Goal: Task Accomplishment & Management: Use online tool/utility

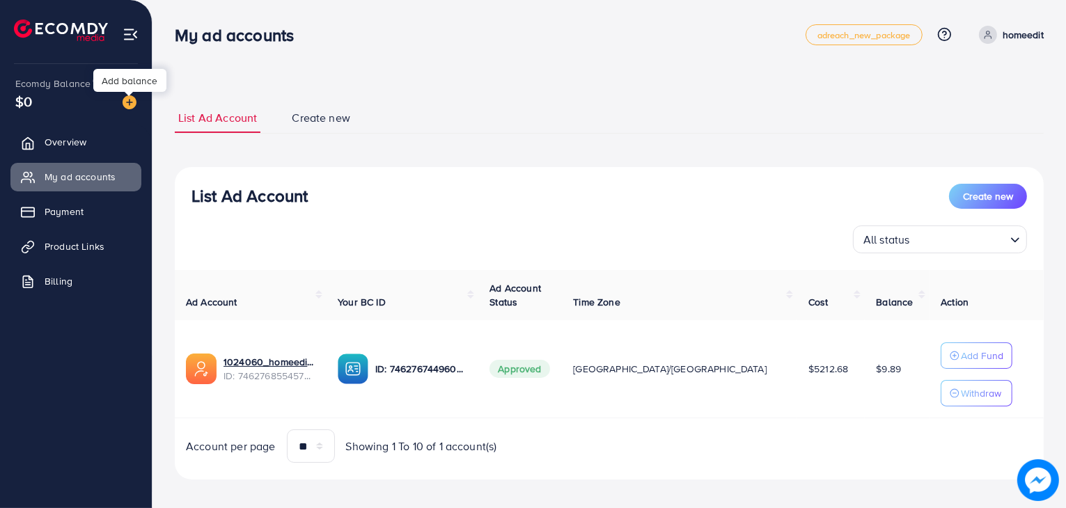
click at [125, 101] on img at bounding box center [130, 102] width 14 height 14
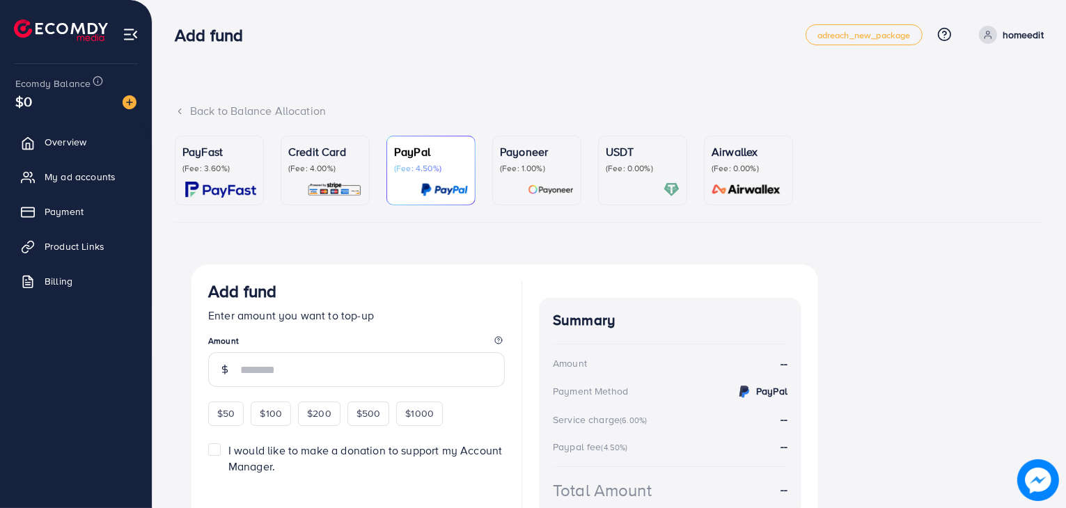
click at [298, 178] on div "Credit Card (Fee: 4.00%)" at bounding box center [325, 170] width 74 height 54
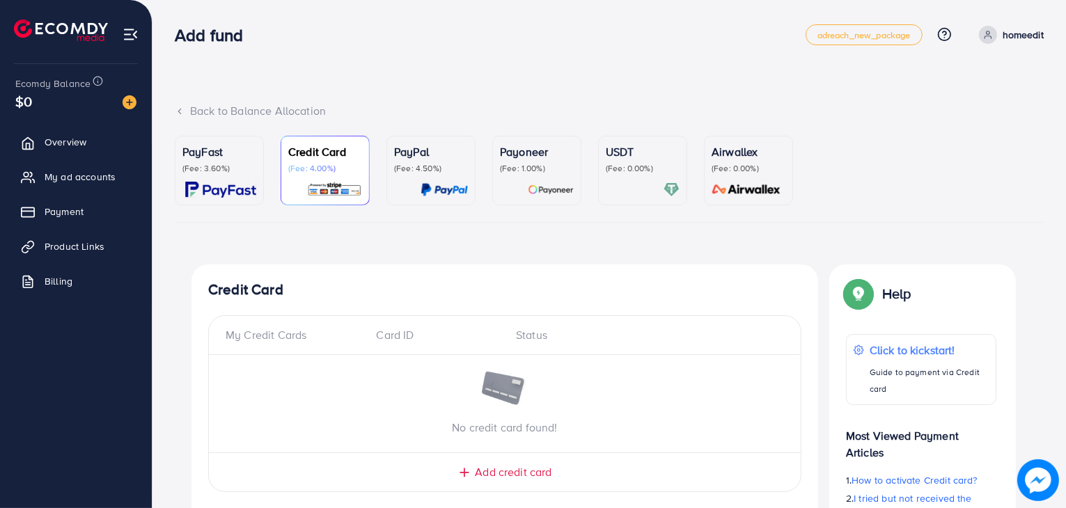
scroll to position [368, 0]
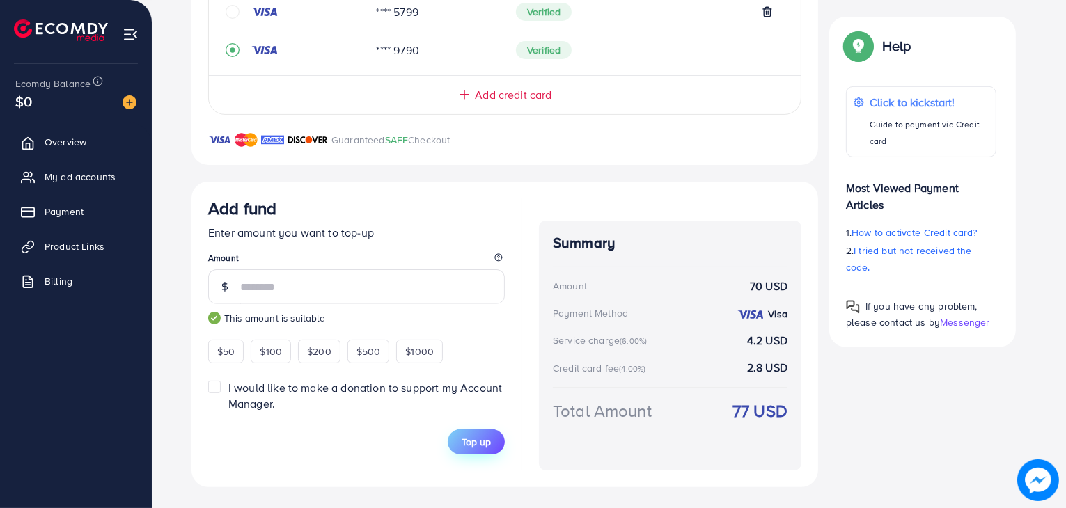
type input "**"
click at [469, 449] on button "Top up" at bounding box center [476, 442] width 57 height 25
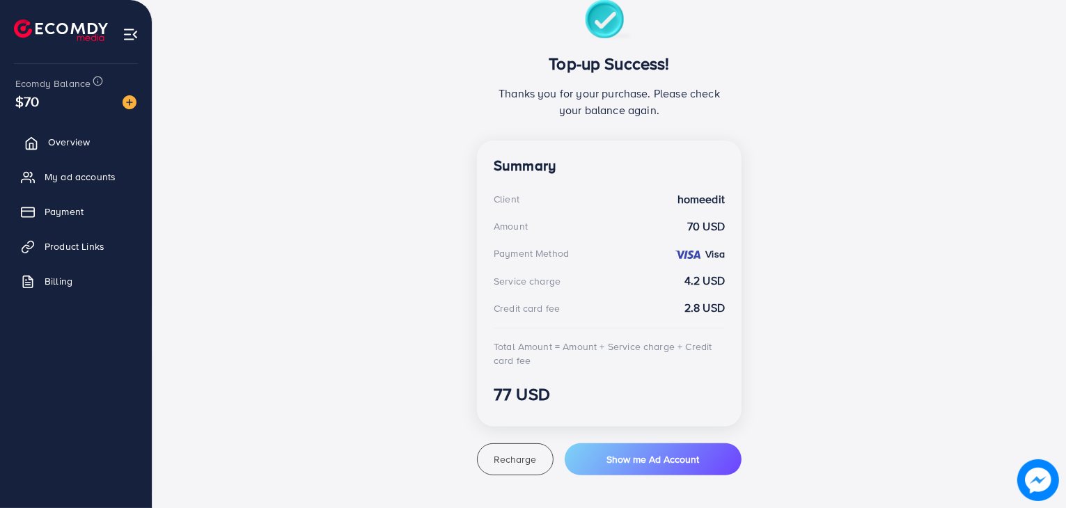
click at [112, 148] on link "Overview" at bounding box center [75, 142] width 131 height 28
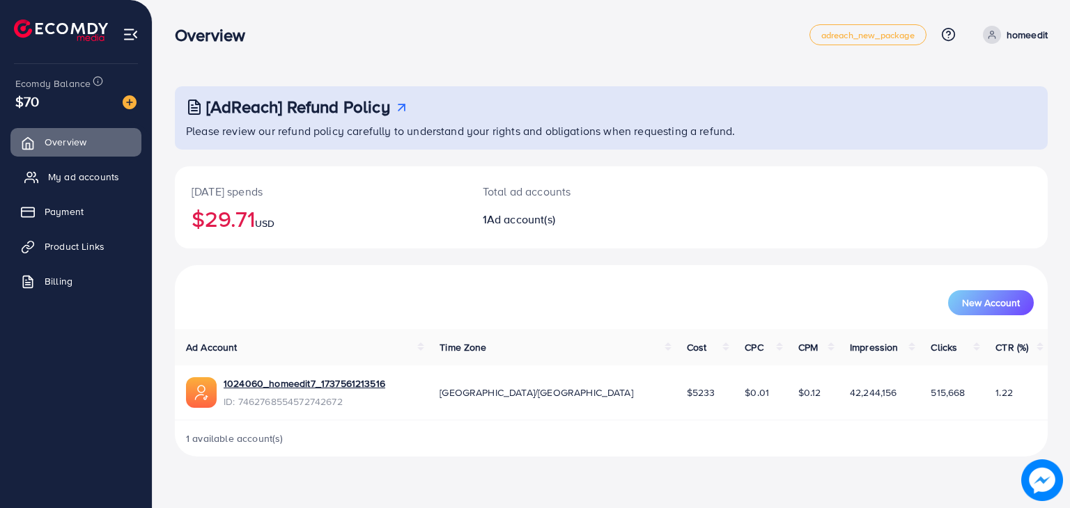
click at [89, 166] on link "My ad accounts" at bounding box center [75, 177] width 131 height 28
